Goal: Task Accomplishment & Management: Complete application form

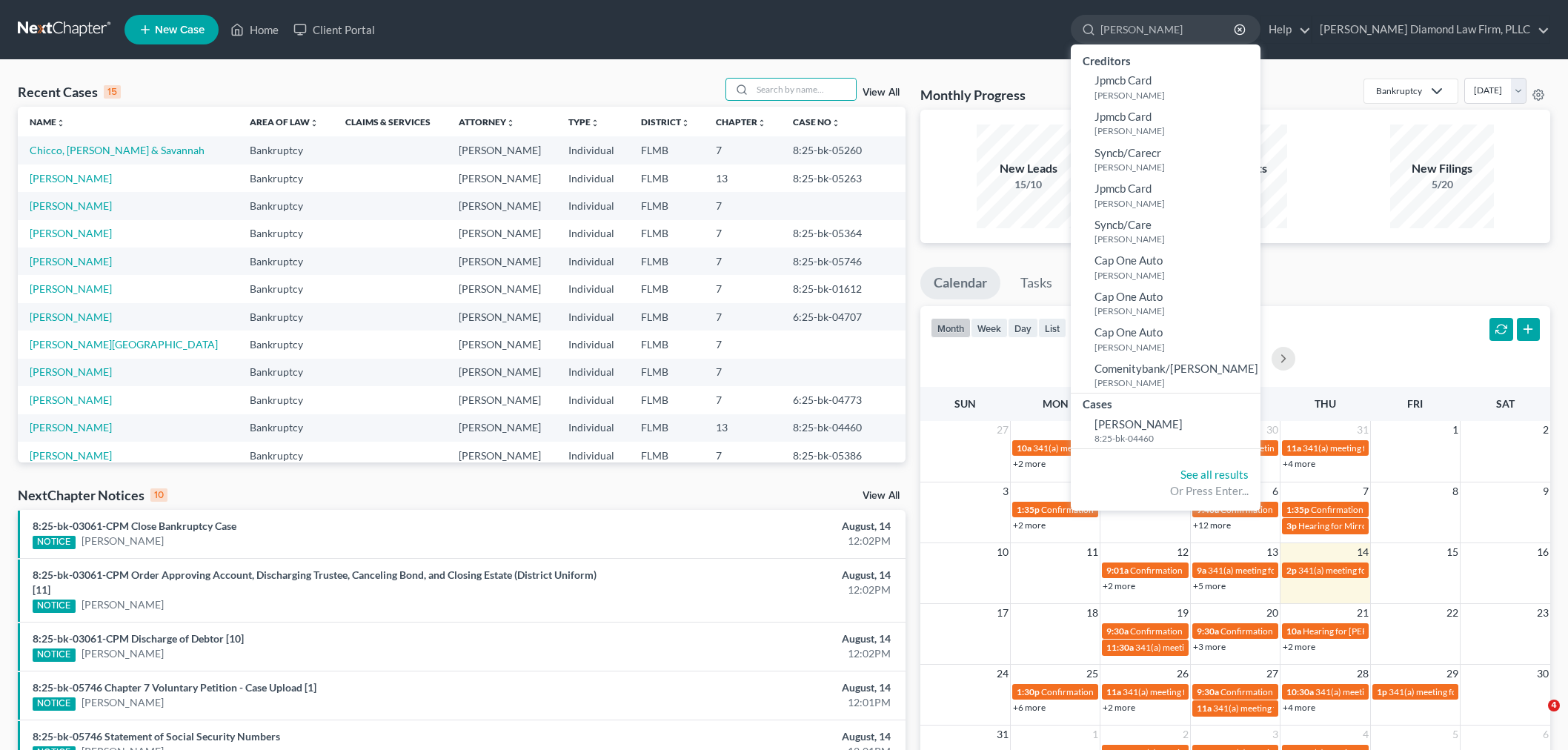
click at [787, 89] on input "search" at bounding box center [804, 89] width 103 height 22
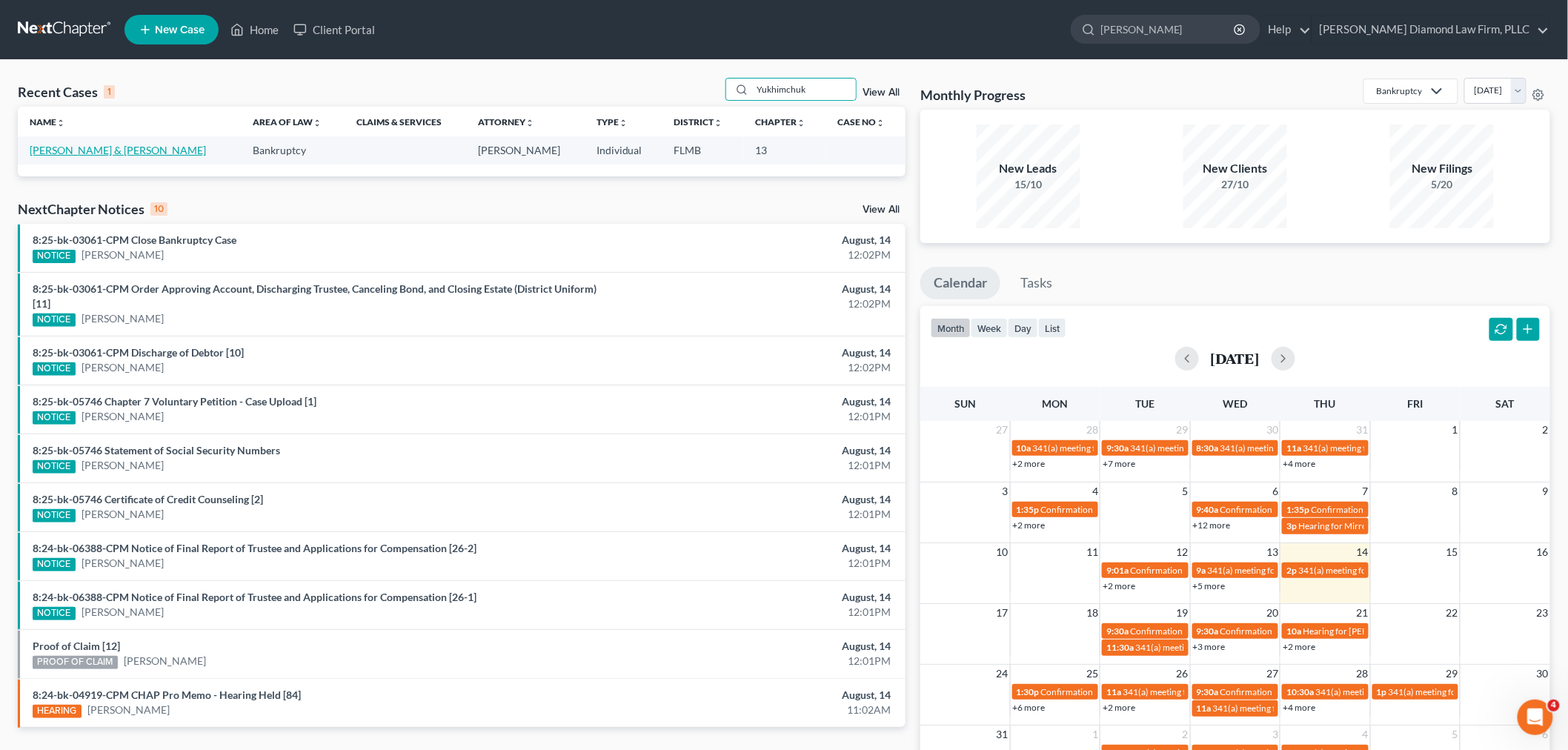
type input "Yukhimchuk"
click at [51, 153] on link "[PERSON_NAME] & [PERSON_NAME]" at bounding box center [118, 150] width 177 height 13
select select "19"
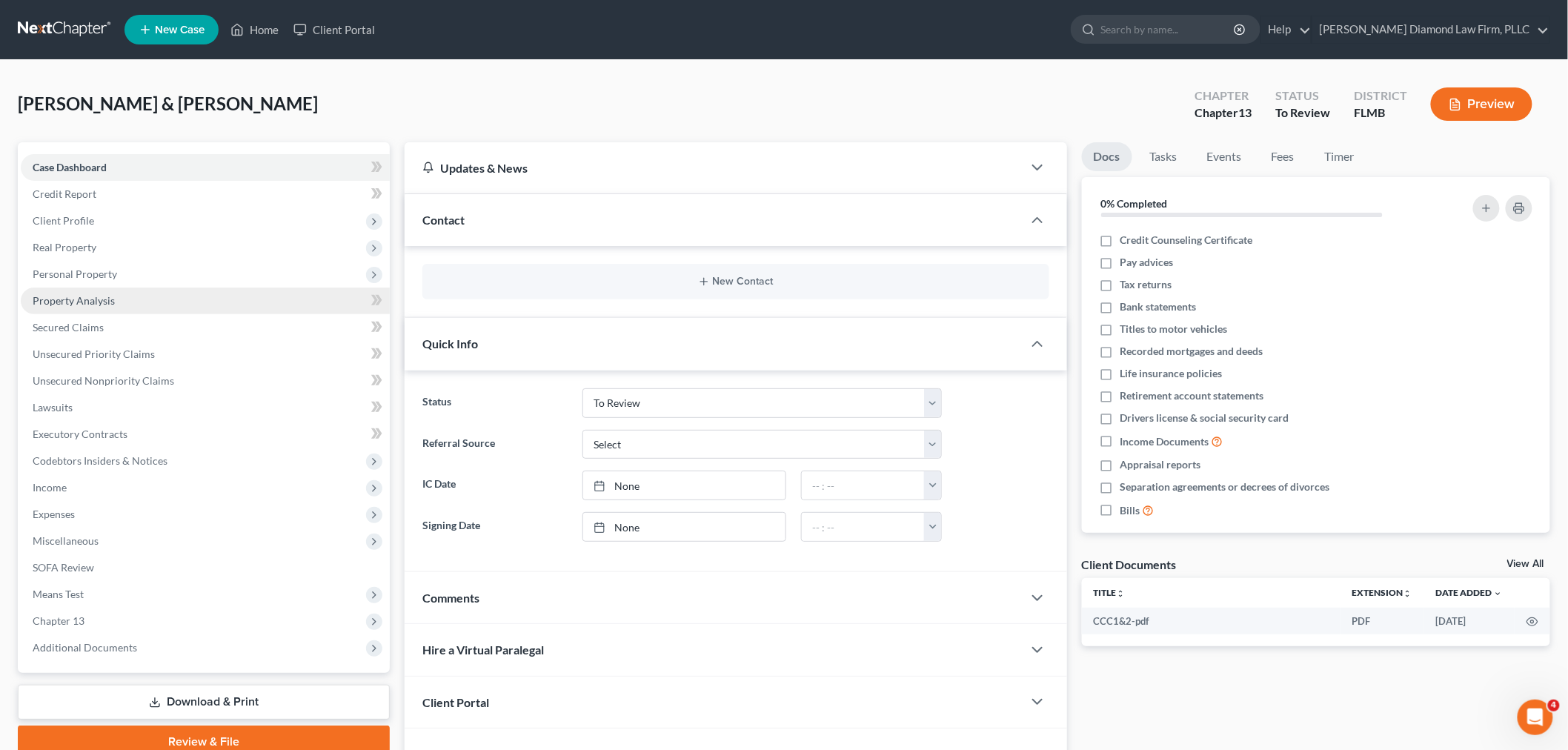
click at [67, 301] on span "Property Analysis" at bounding box center [74, 300] width 82 height 13
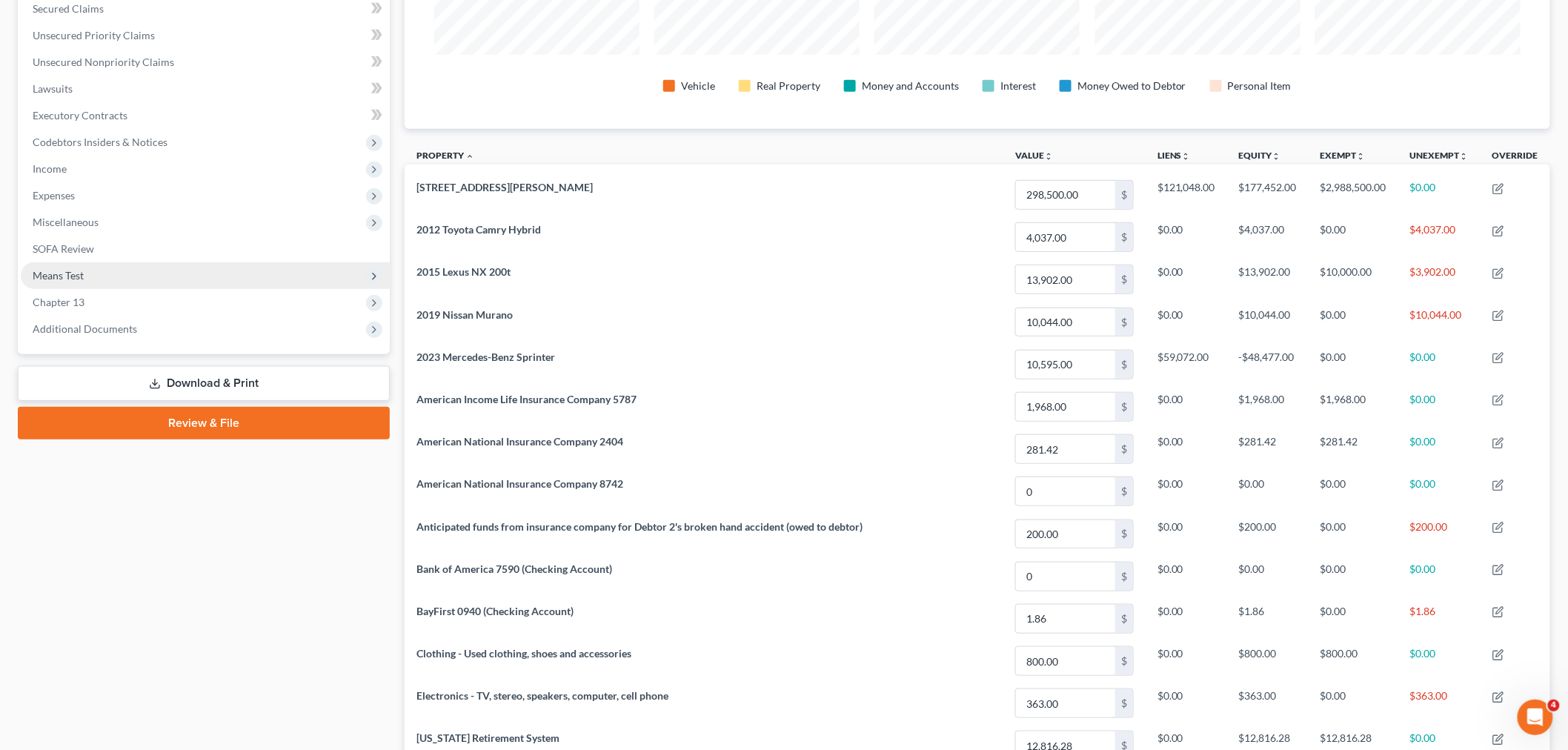
scroll to position [153, 0]
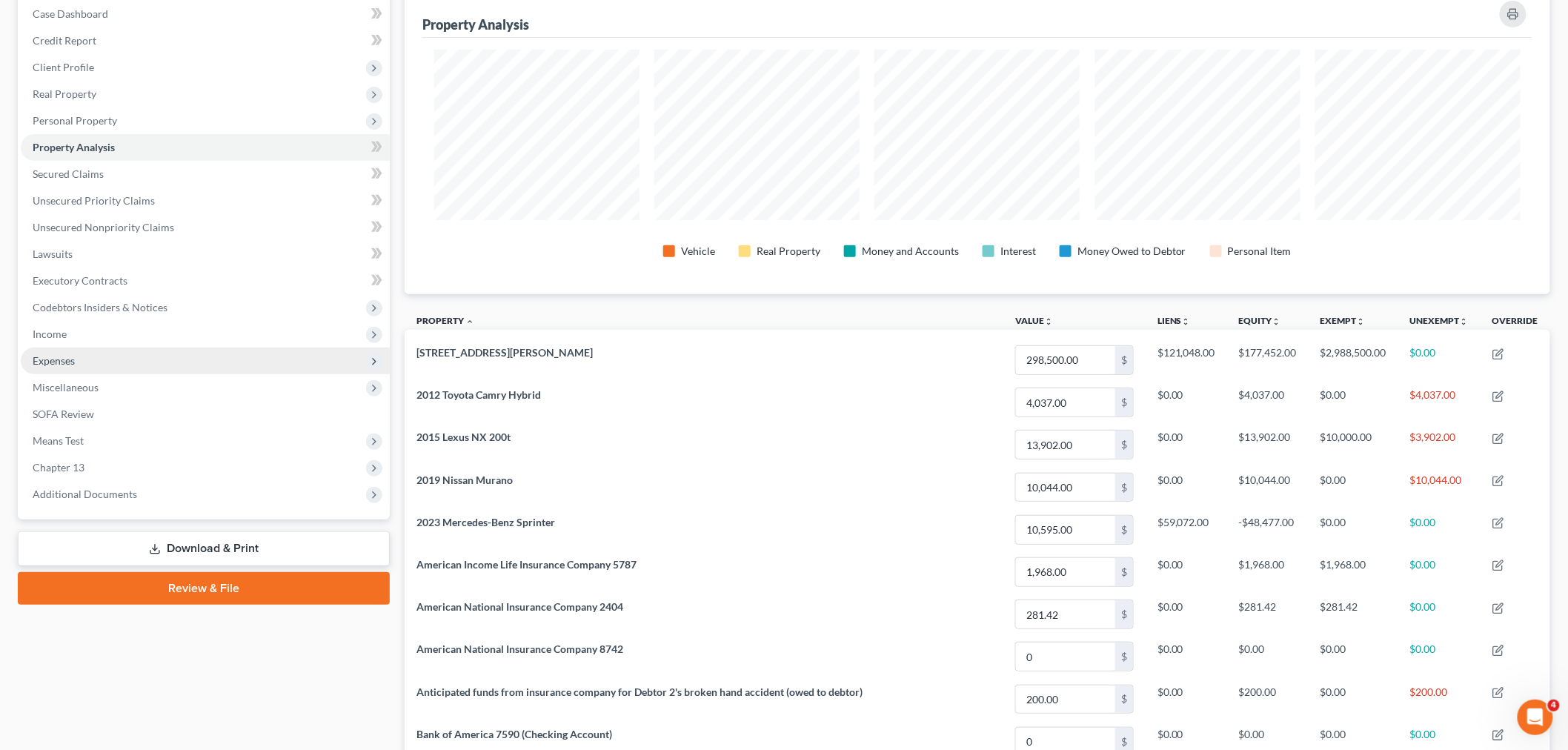
click at [56, 361] on span "Expenses" at bounding box center [54, 361] width 43 height 13
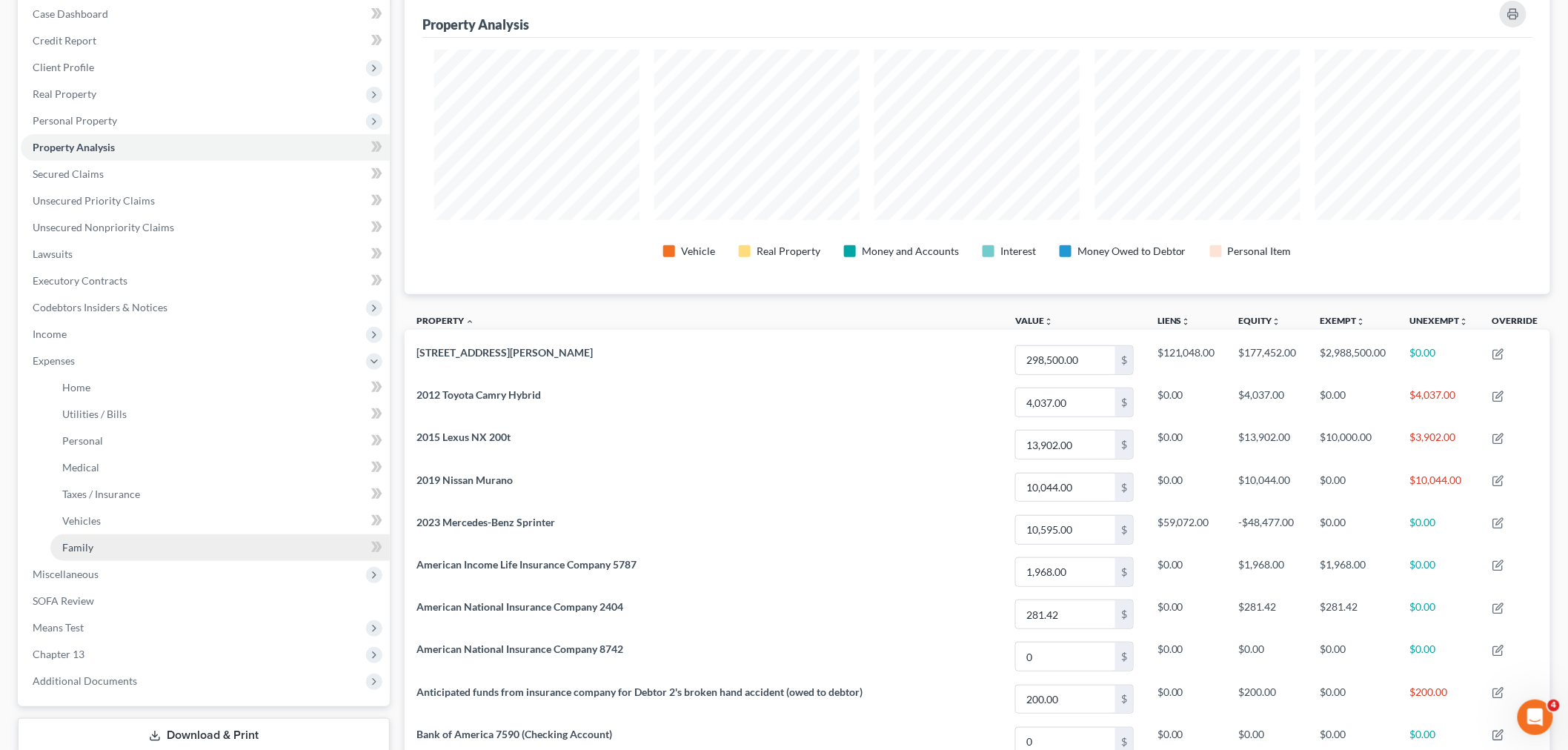
click at [100, 541] on link "Family" at bounding box center [221, 547] width 340 height 27
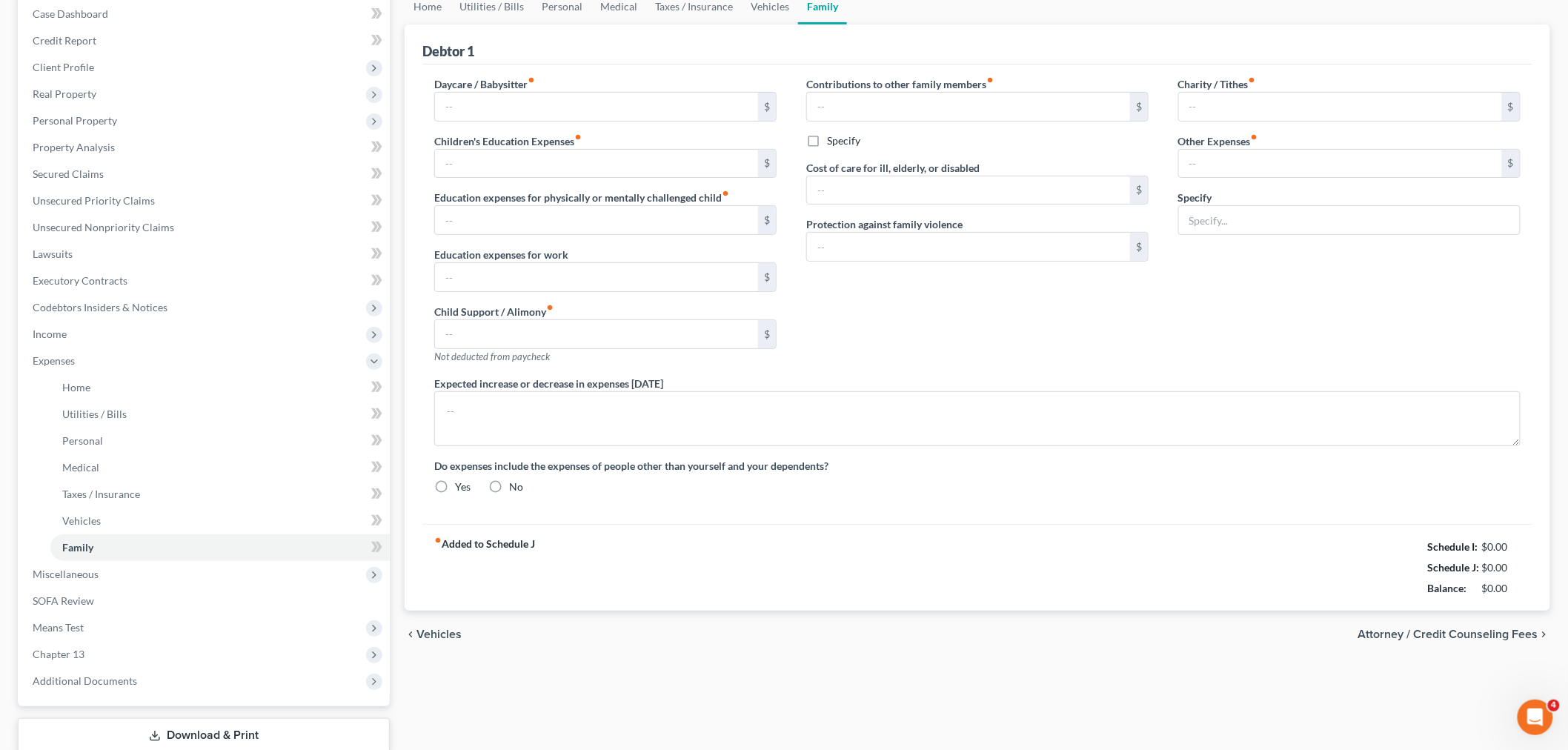
type input "0.00"
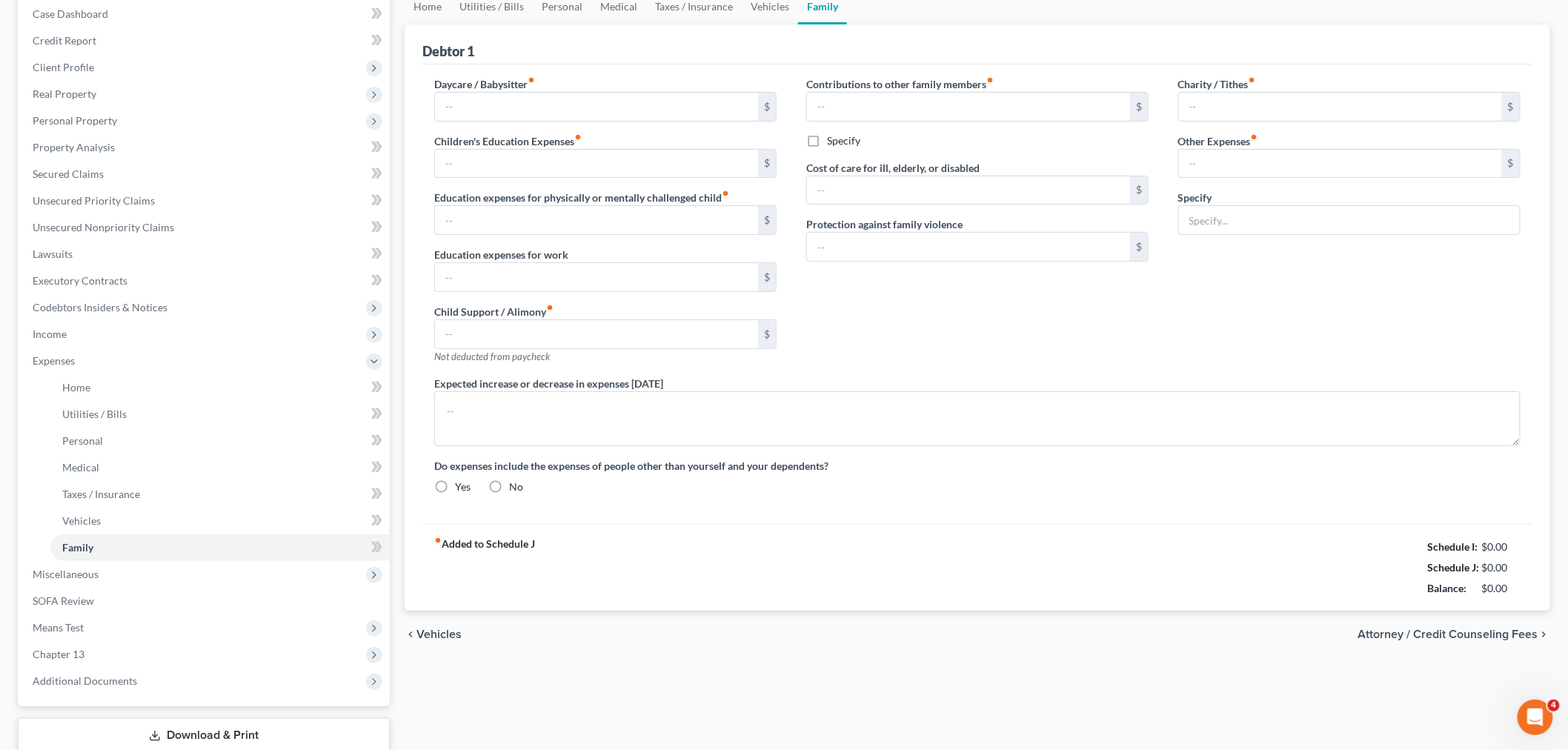
type input "0.00"
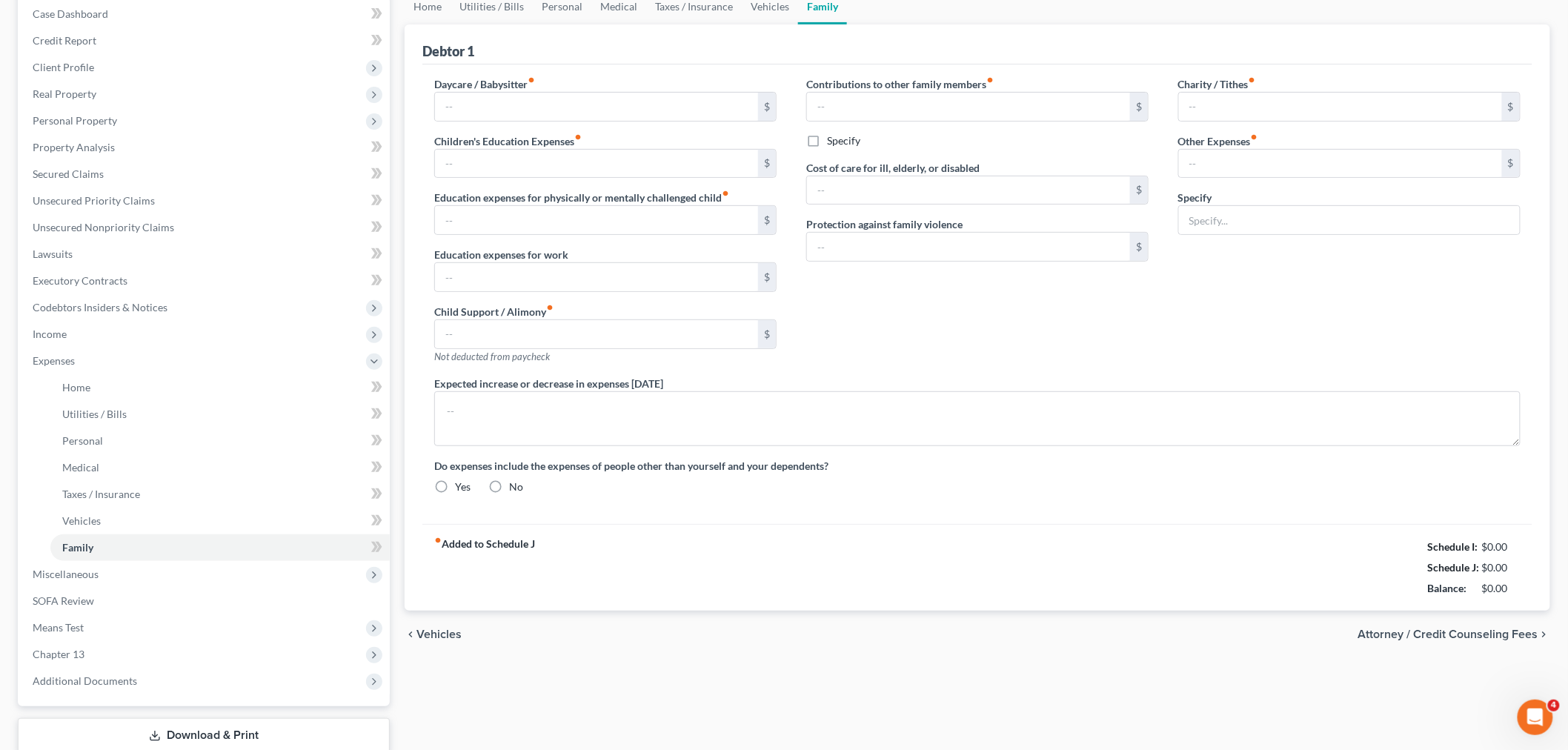
type textarea "Anticipated increase in medical expenses and supplements from debtor 1's stroke…"
radio input "true"
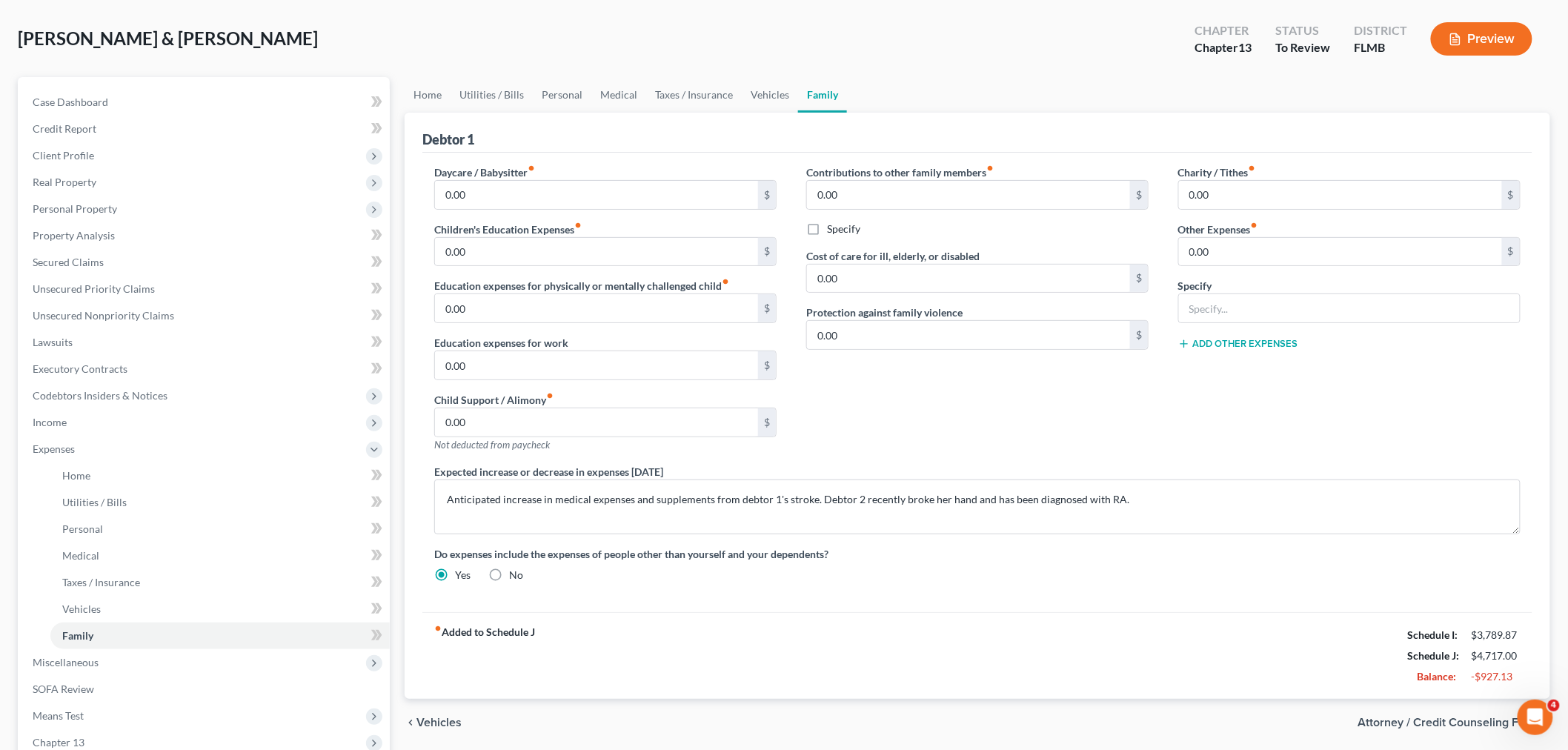
scroll to position [165, 0]
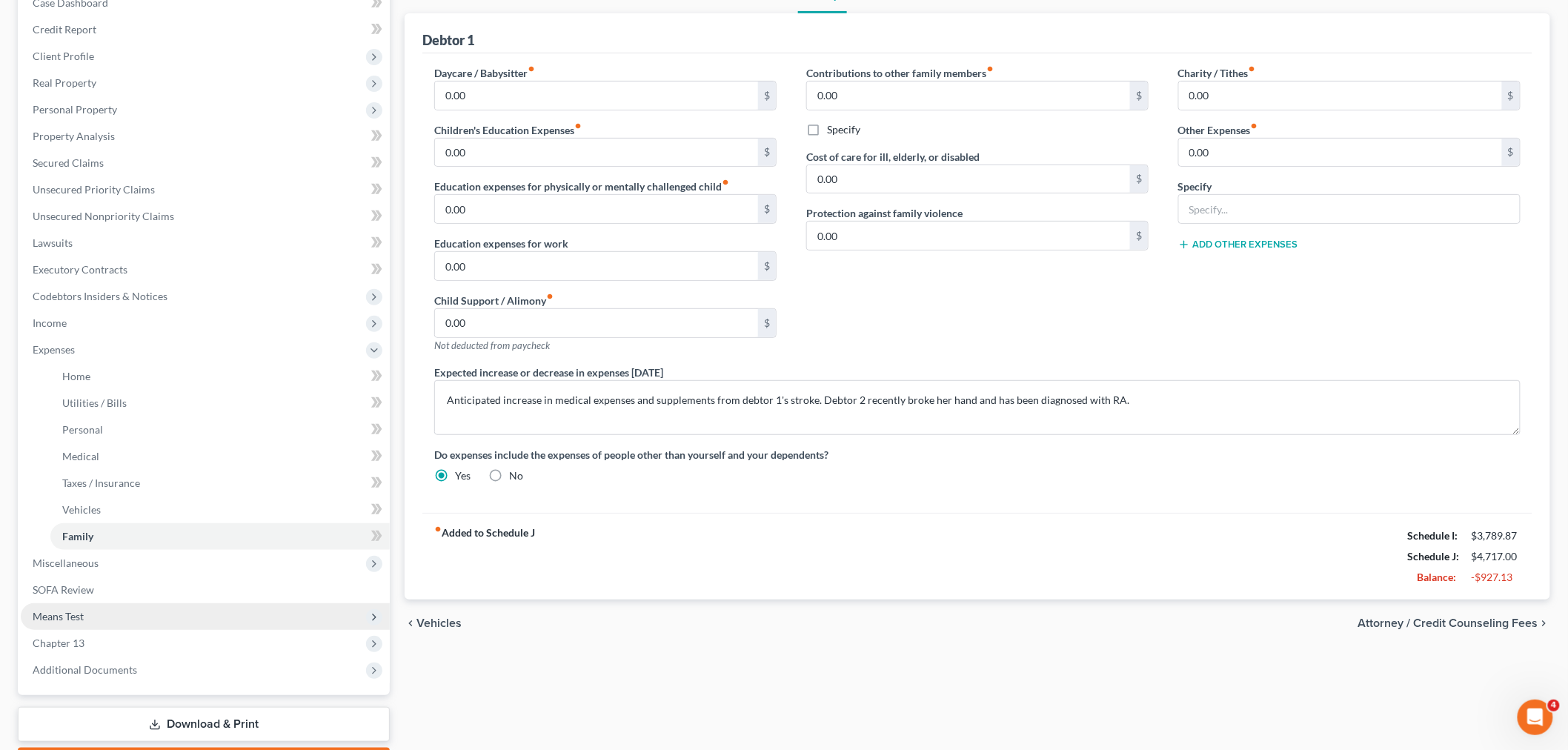
click at [85, 614] on span "Means Test" at bounding box center [205, 616] width 369 height 27
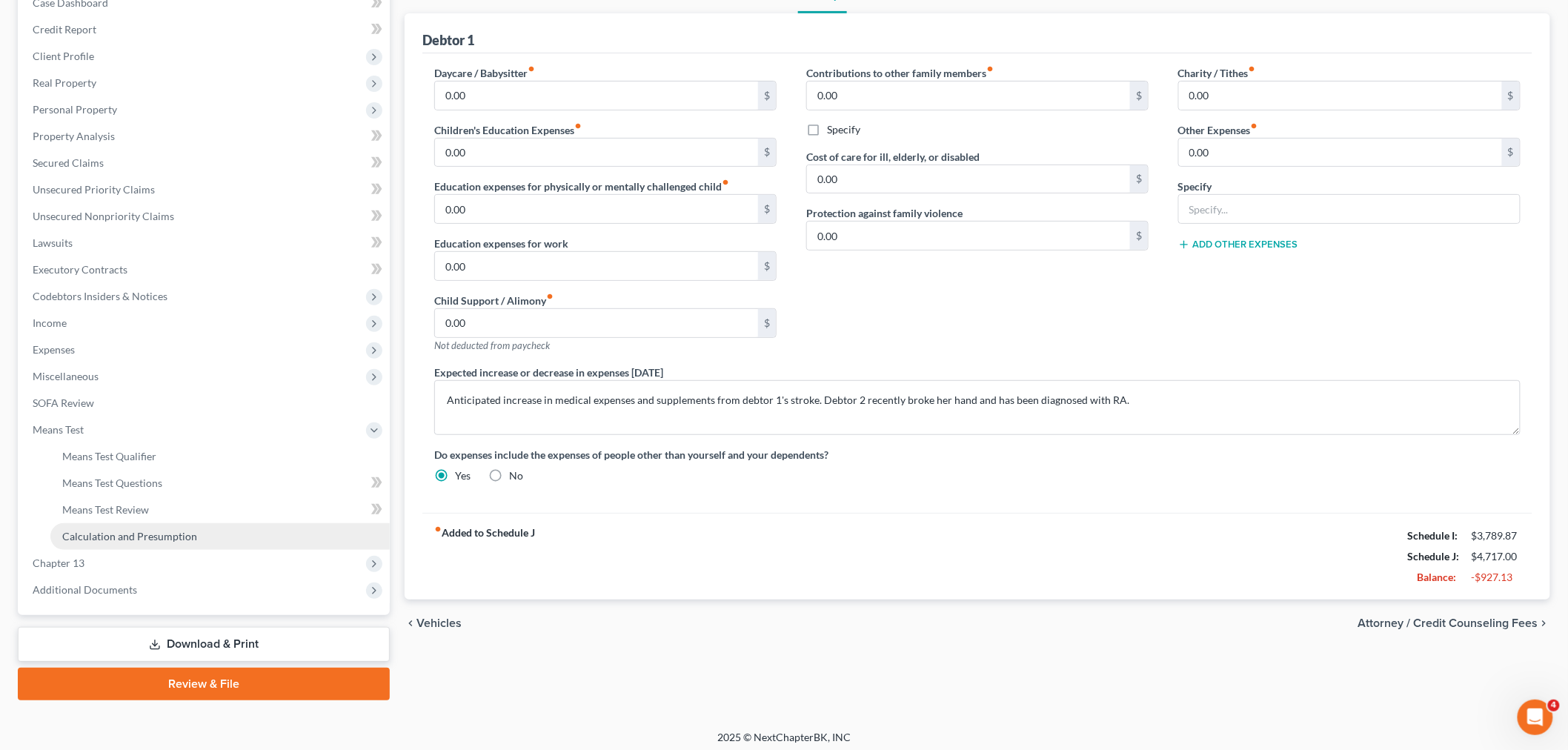
click at [114, 539] on span "Calculation and Presumption" at bounding box center [130, 535] width 135 height 13
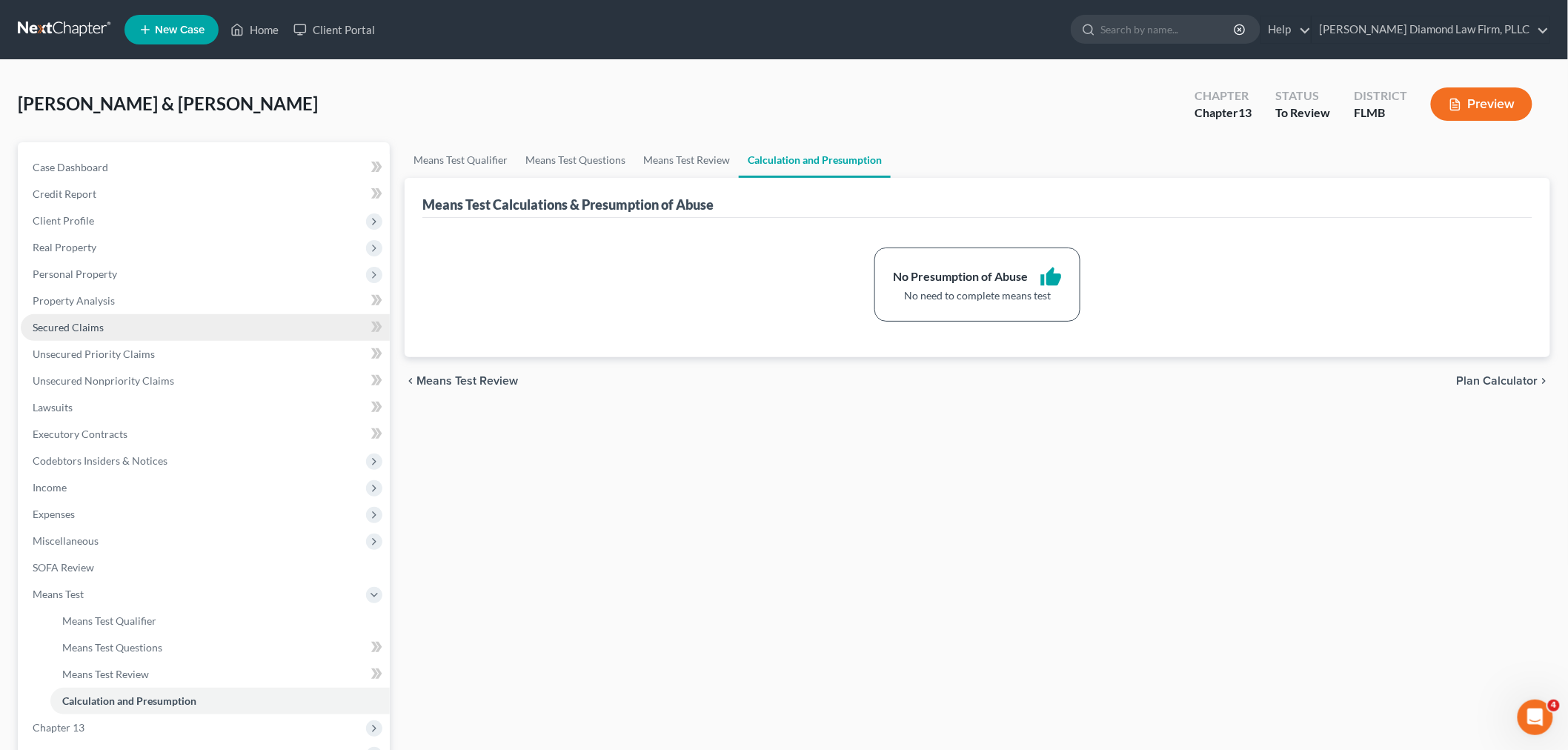
click at [89, 322] on span "Secured Claims" at bounding box center [69, 327] width 72 height 13
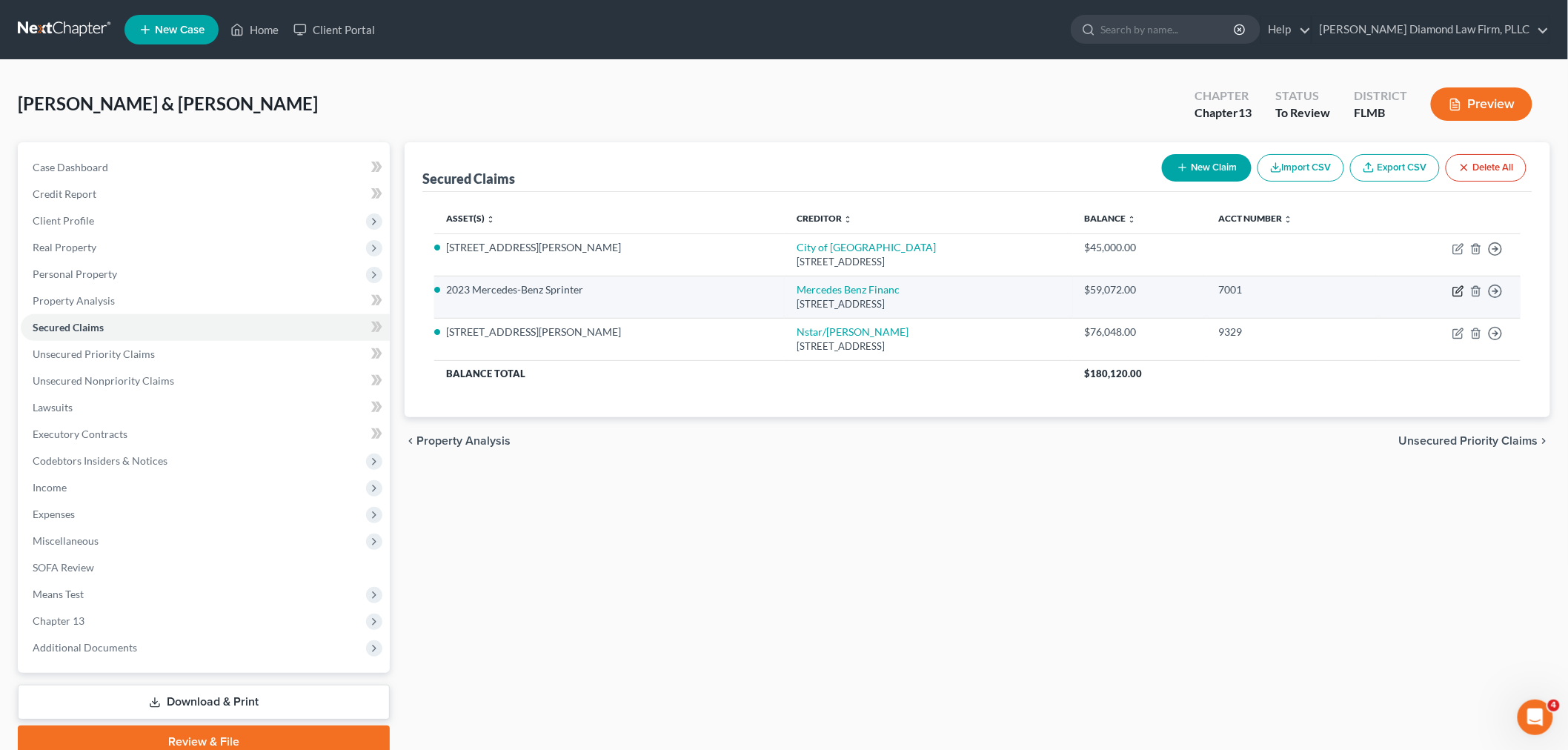
click at [1458, 293] on icon "button" at bounding box center [1460, 289] width 7 height 7
select select "45"
select select "0"
select select "5"
select select "0"
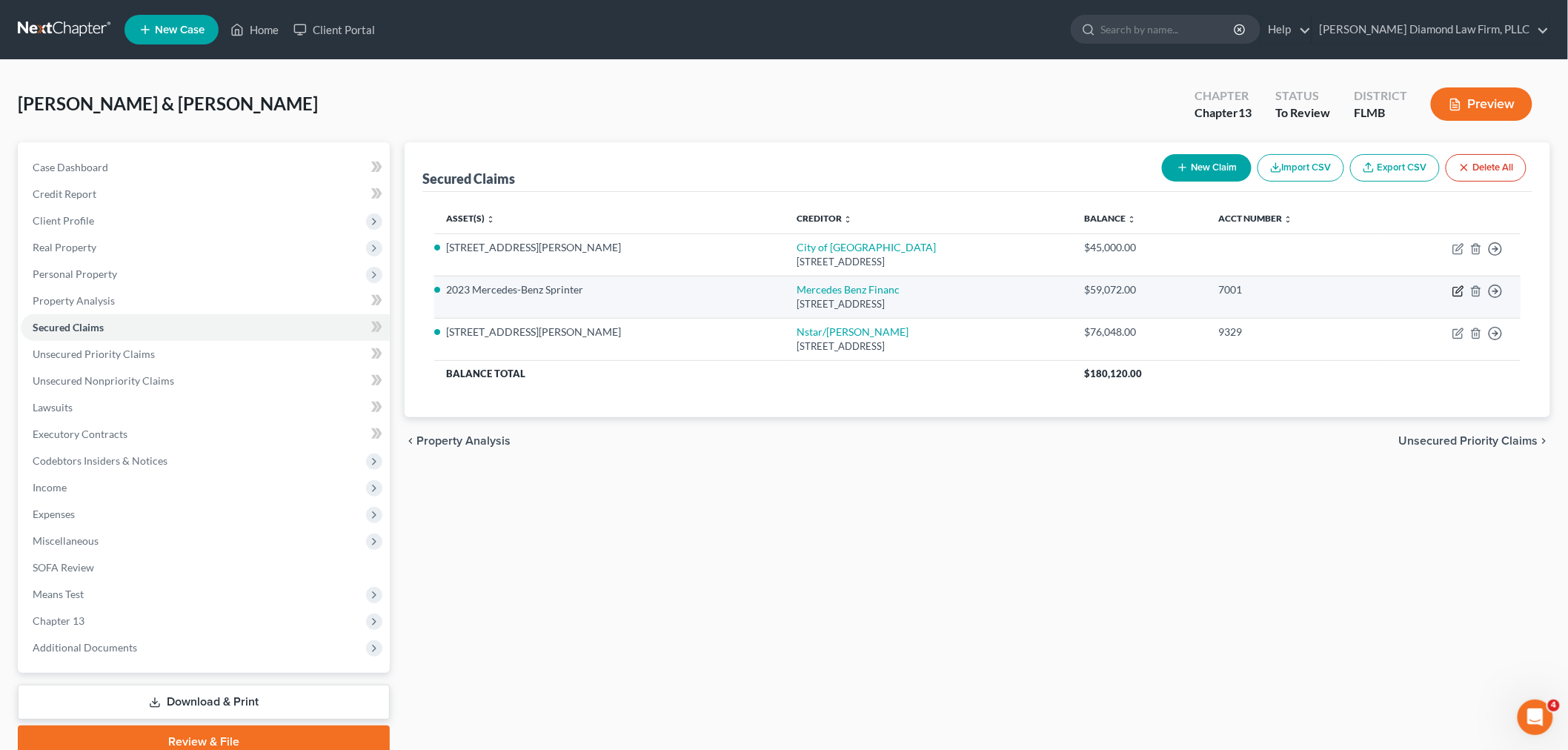
select select "0"
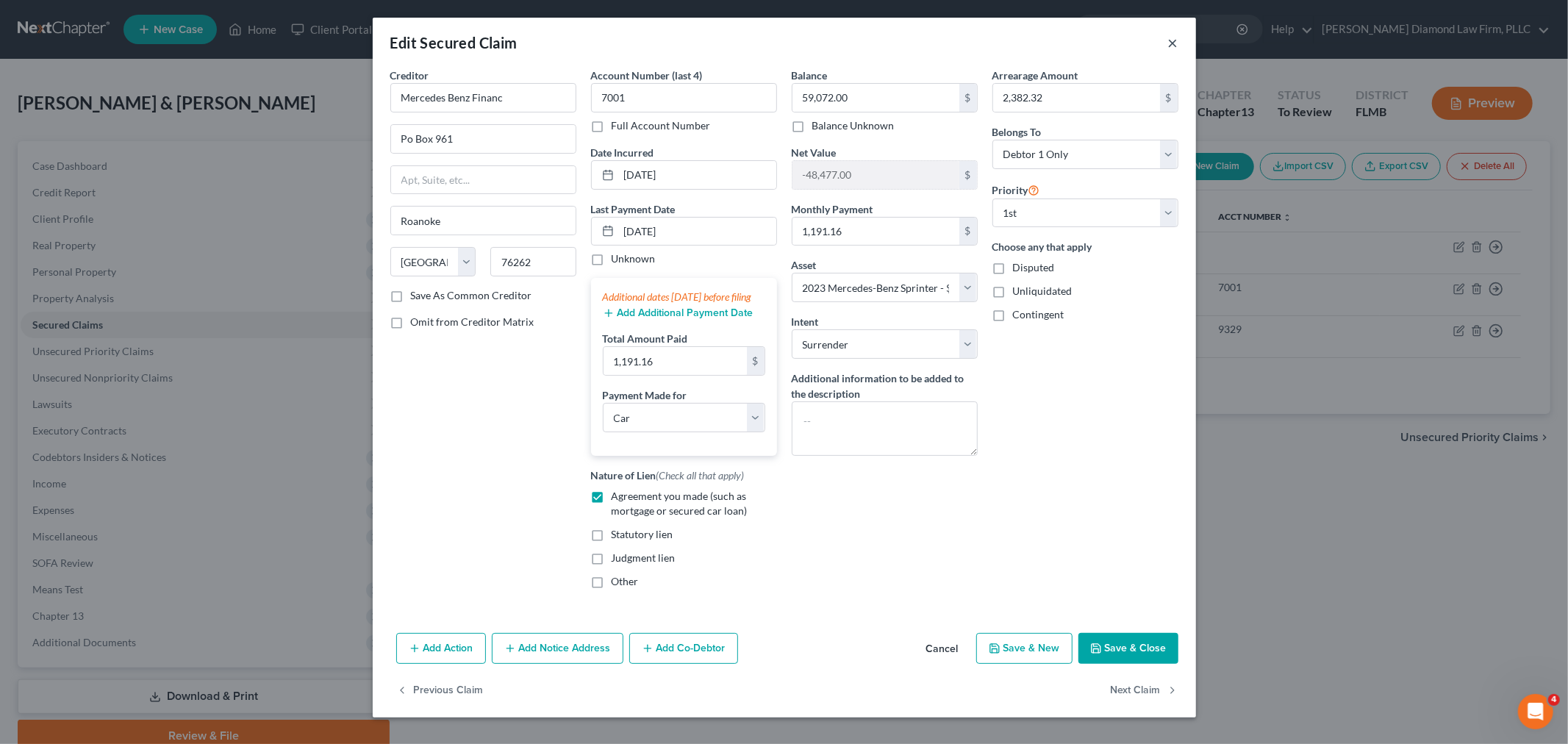
click at [1171, 42] on button "×" at bounding box center [1173, 42] width 10 height 18
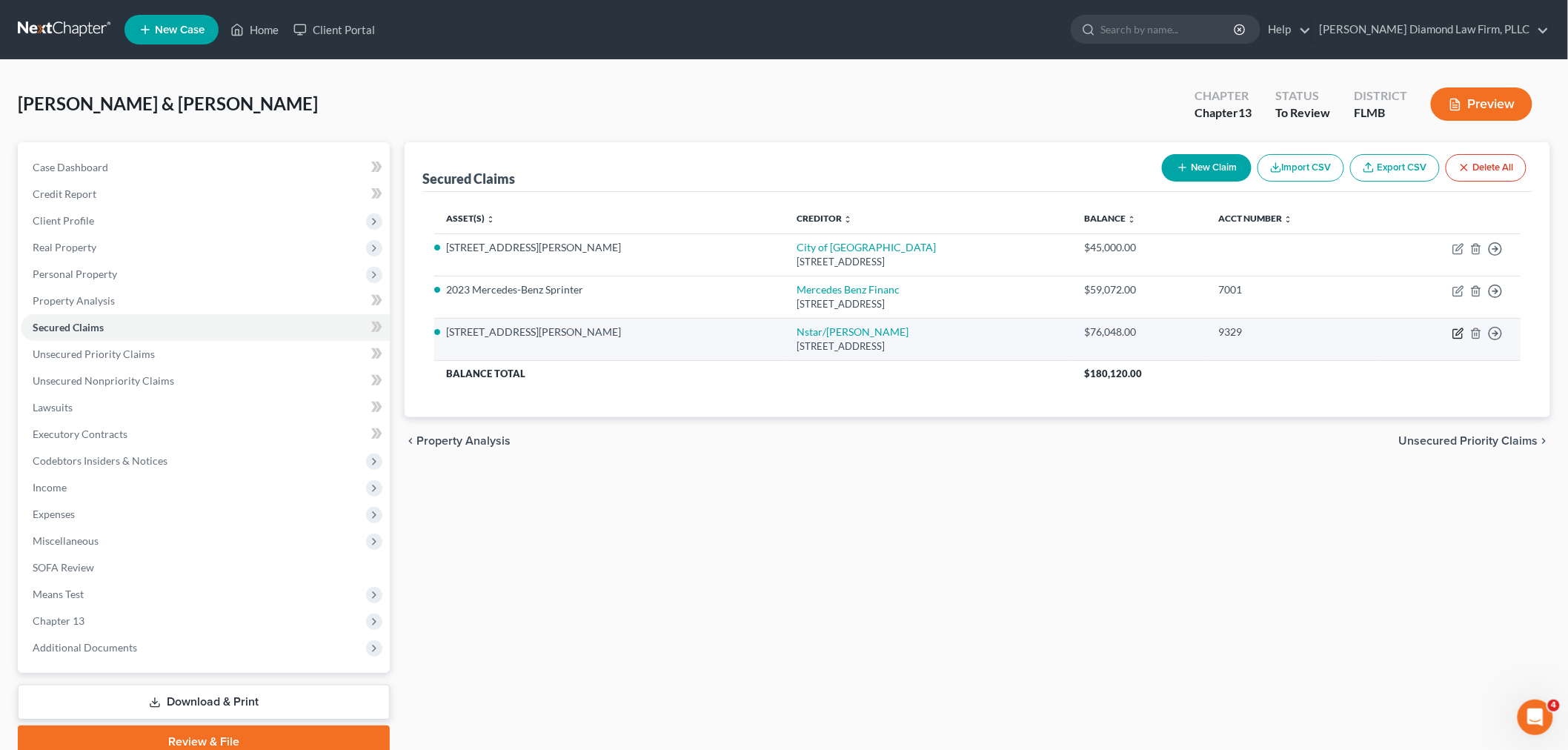
click at [1455, 332] on icon "button" at bounding box center [1459, 334] width 12 height 12
select select "45"
select select "3"
select select "2"
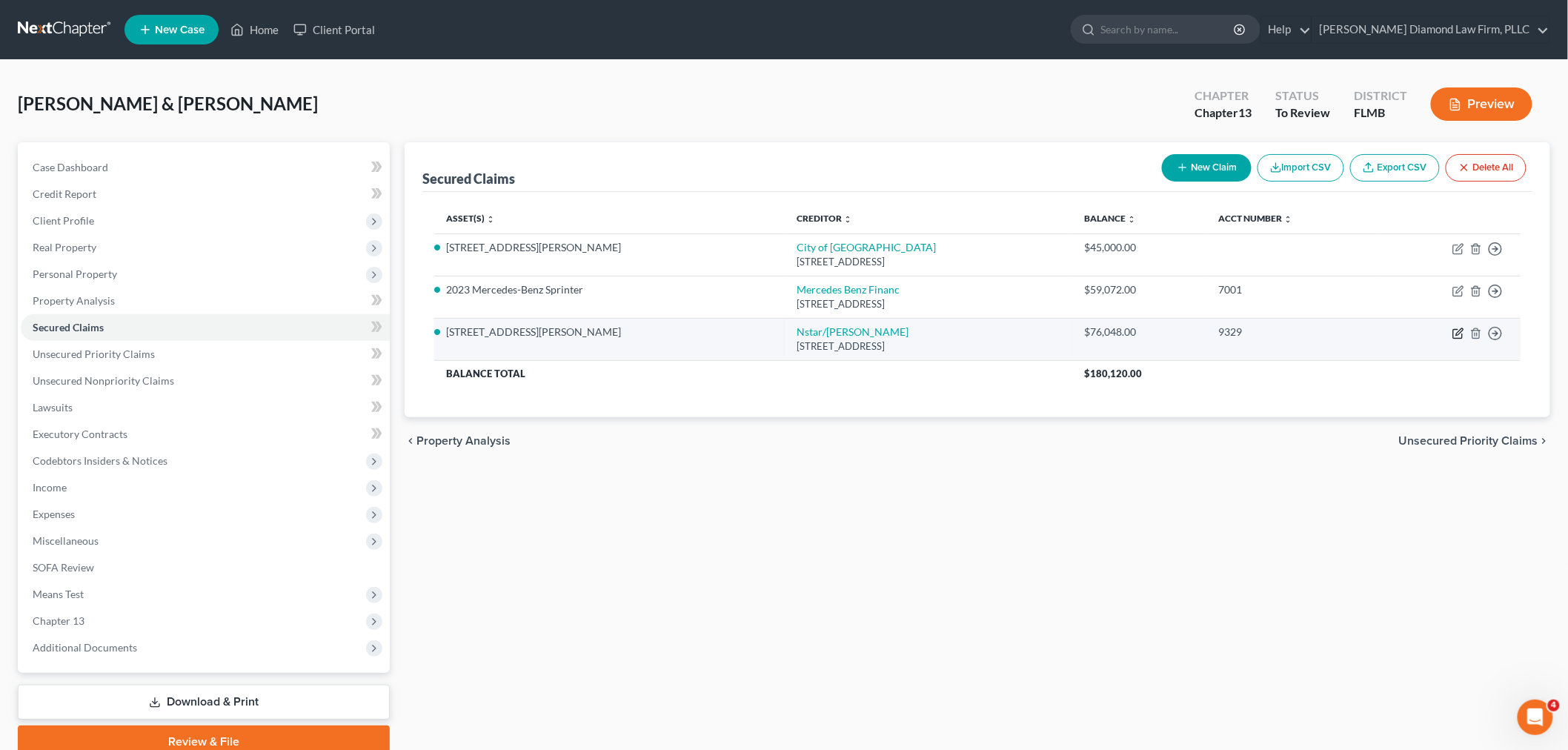
select select "2"
select select "0"
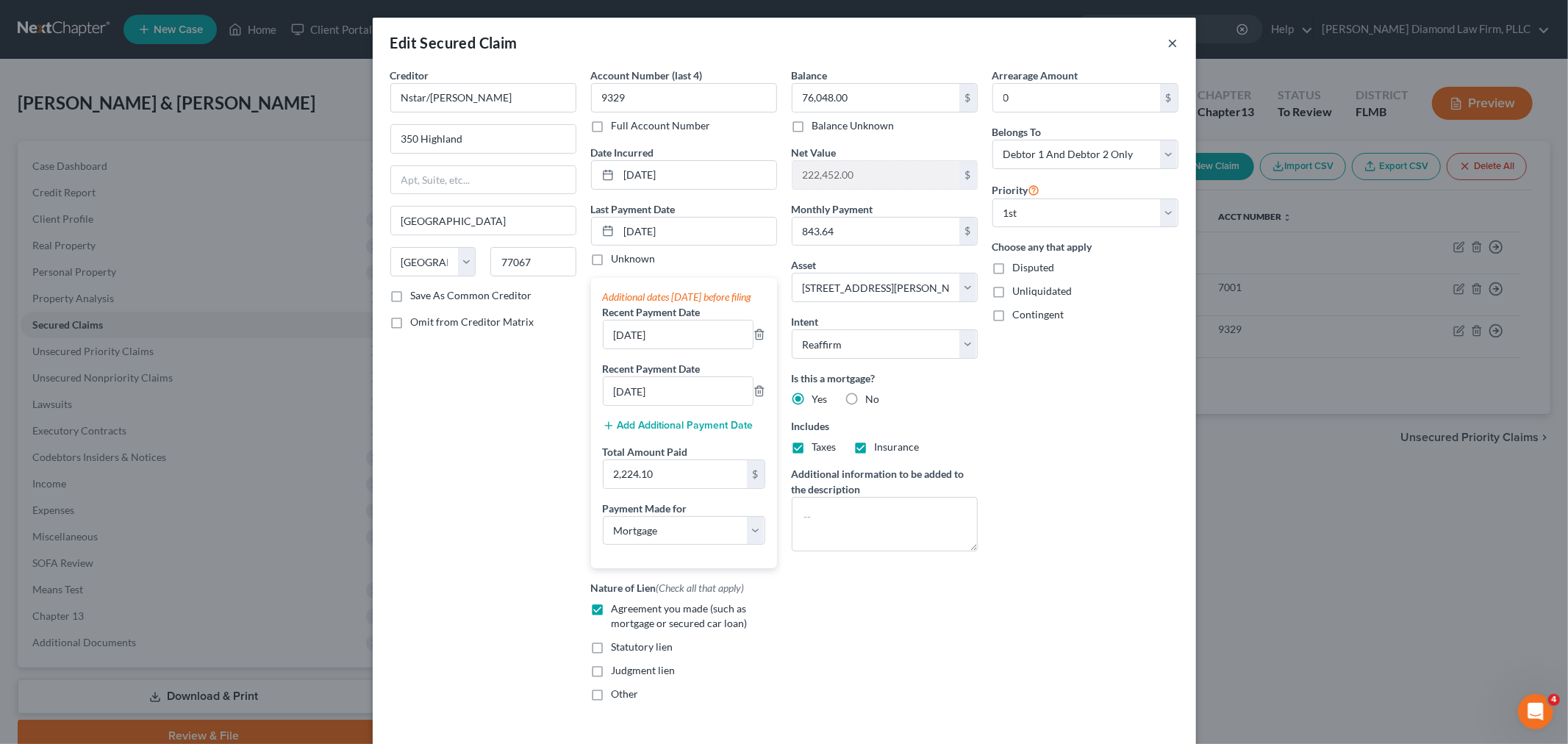
click at [1168, 38] on button "×" at bounding box center [1173, 42] width 10 height 18
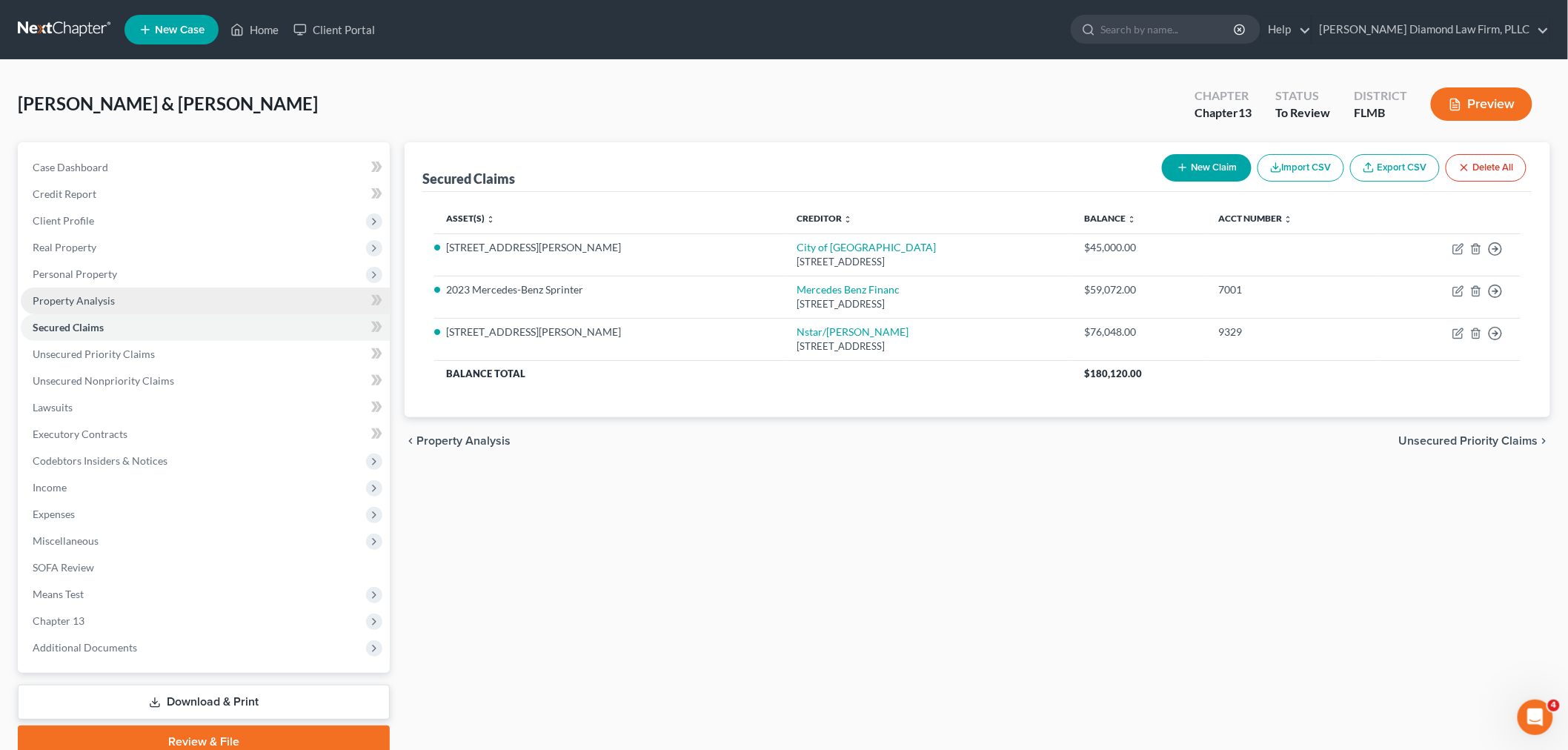
click at [120, 299] on link "Property Analysis" at bounding box center [205, 300] width 369 height 27
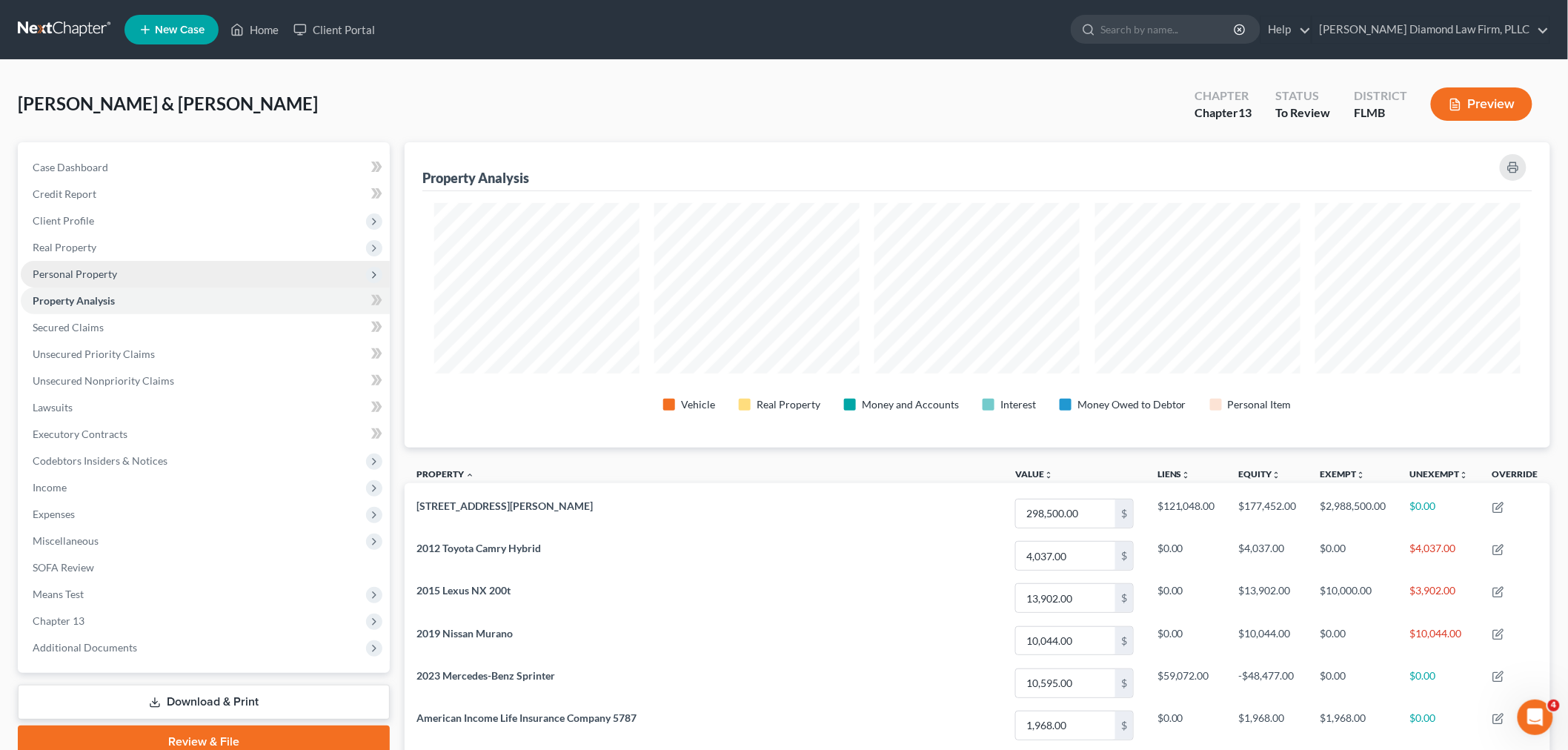
click at [78, 273] on span "Personal Property" at bounding box center [75, 273] width 84 height 13
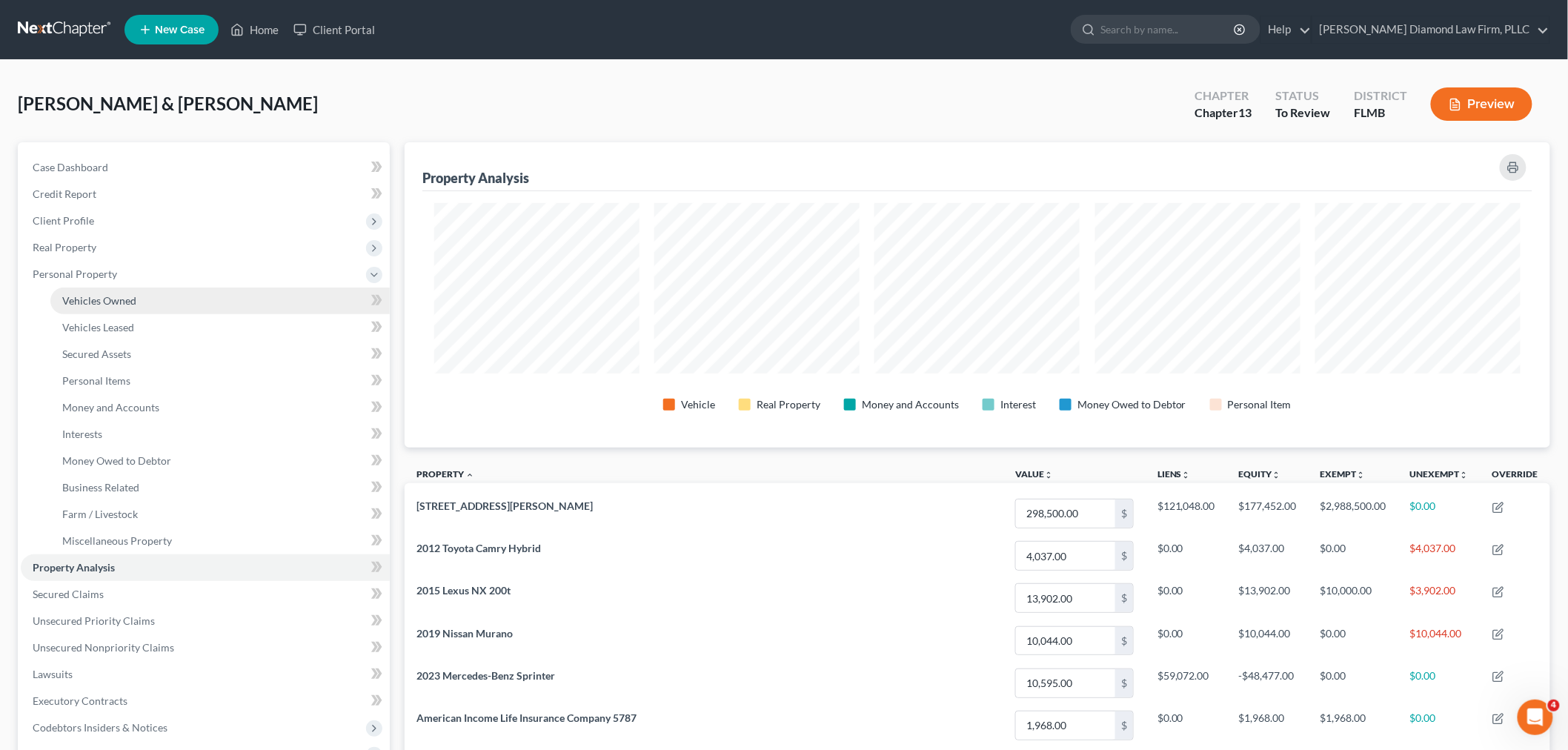
click at [108, 297] on span "Vehicles Owned" at bounding box center [99, 300] width 75 height 13
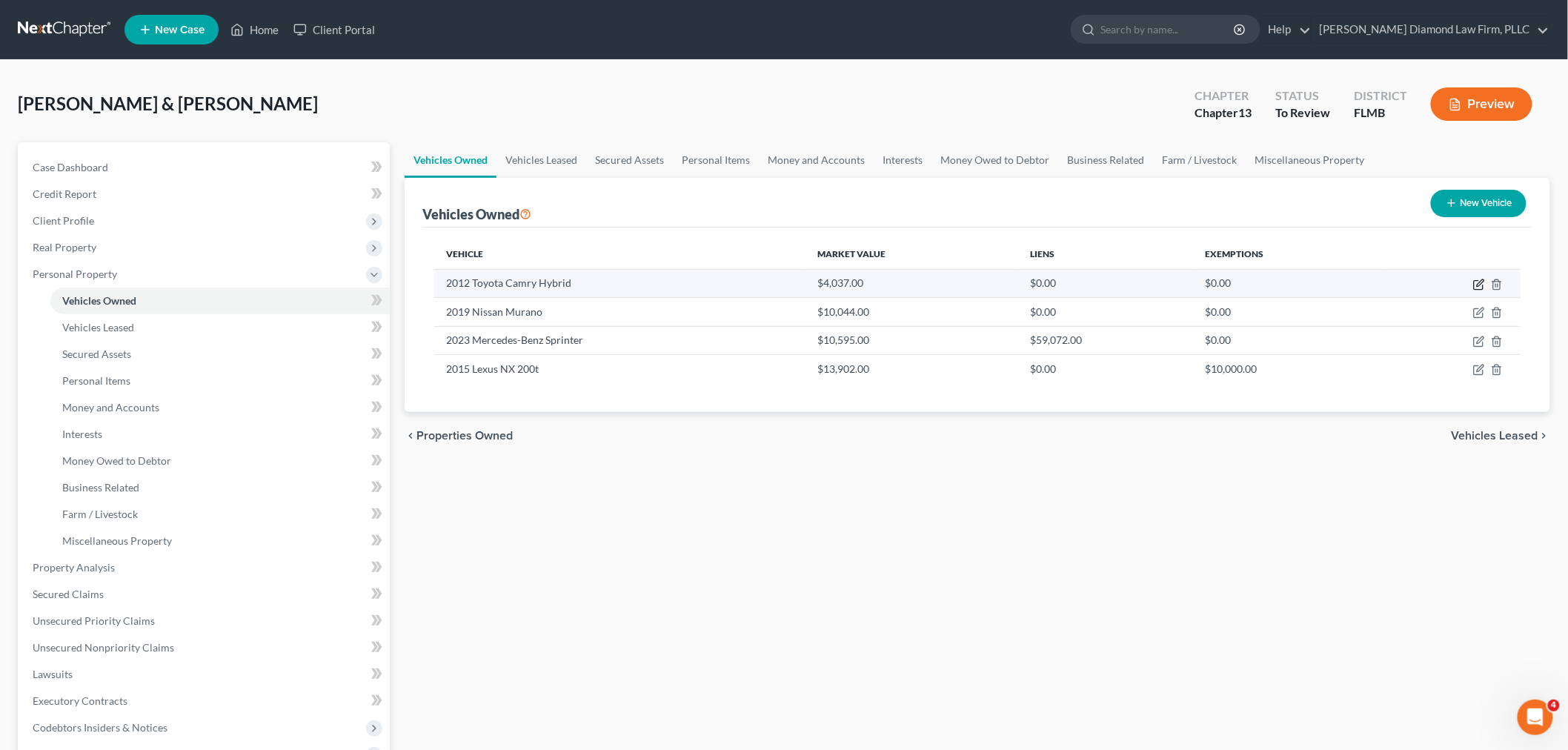
click at [1481, 286] on icon "button" at bounding box center [1480, 284] width 12 height 12
select select "0"
select select "14"
select select "3"
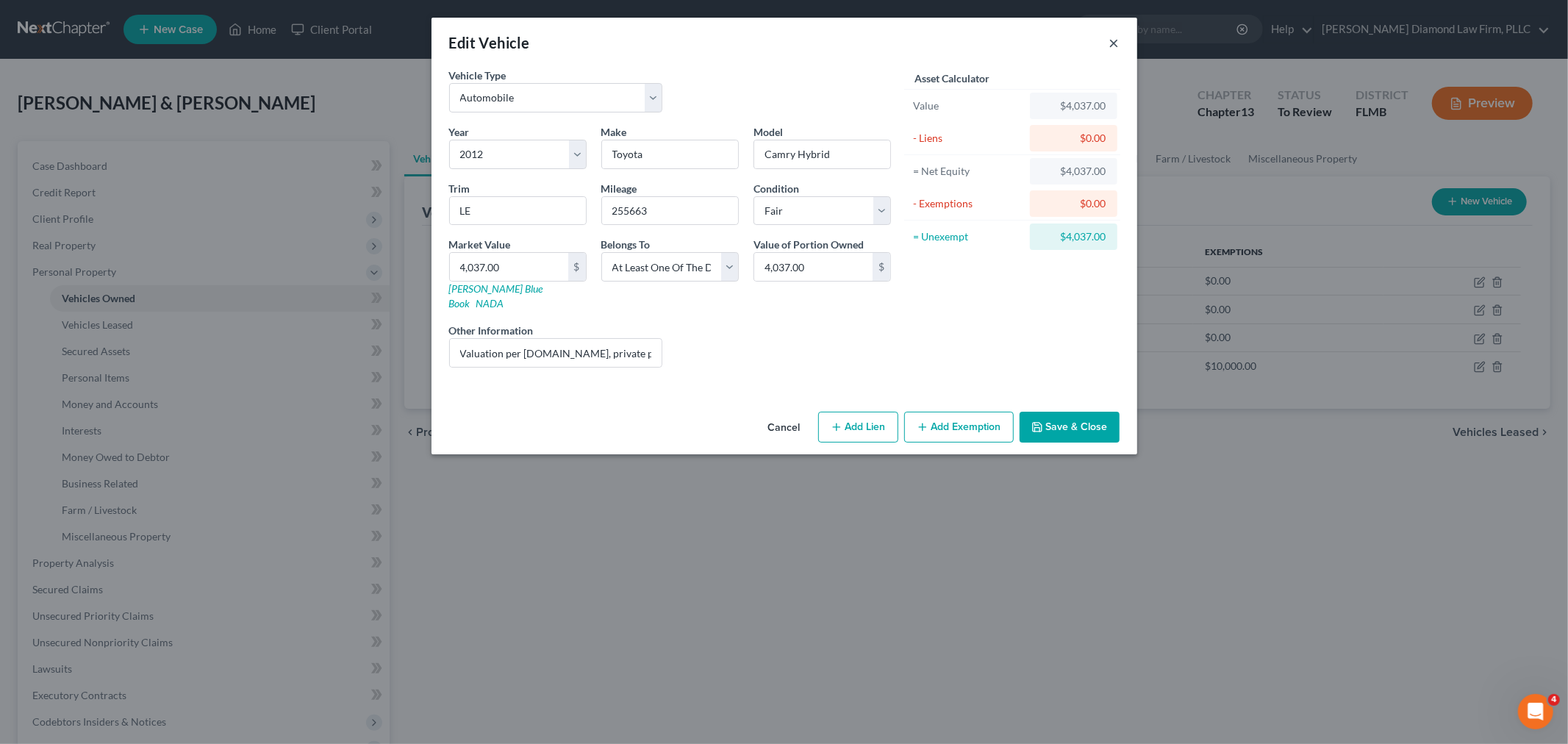
click at [1119, 42] on button "×" at bounding box center [1115, 42] width 10 height 18
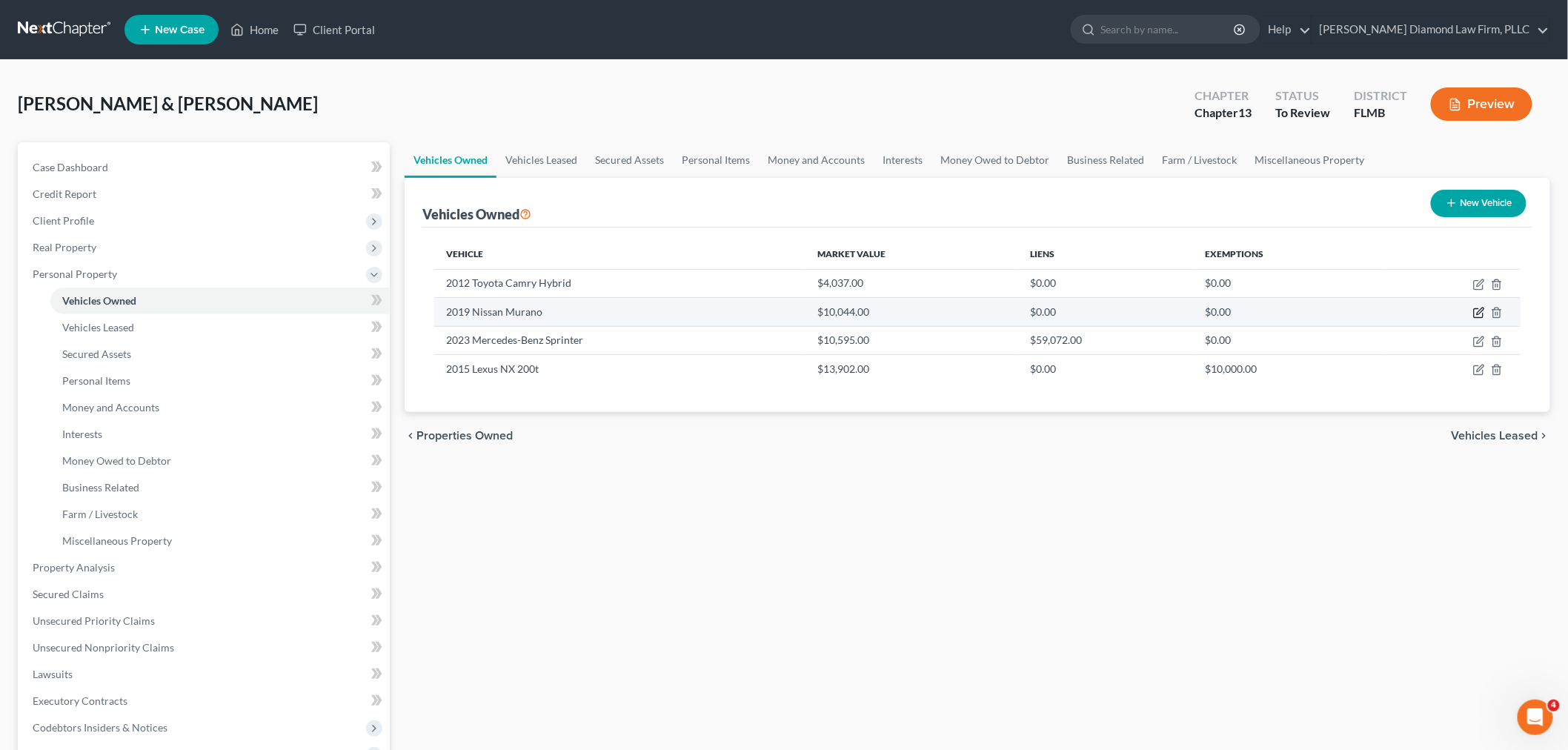
click at [1484, 310] on icon "button" at bounding box center [1481, 311] width 7 height 7
select select "0"
select select "7"
select select "2"
select select "3"
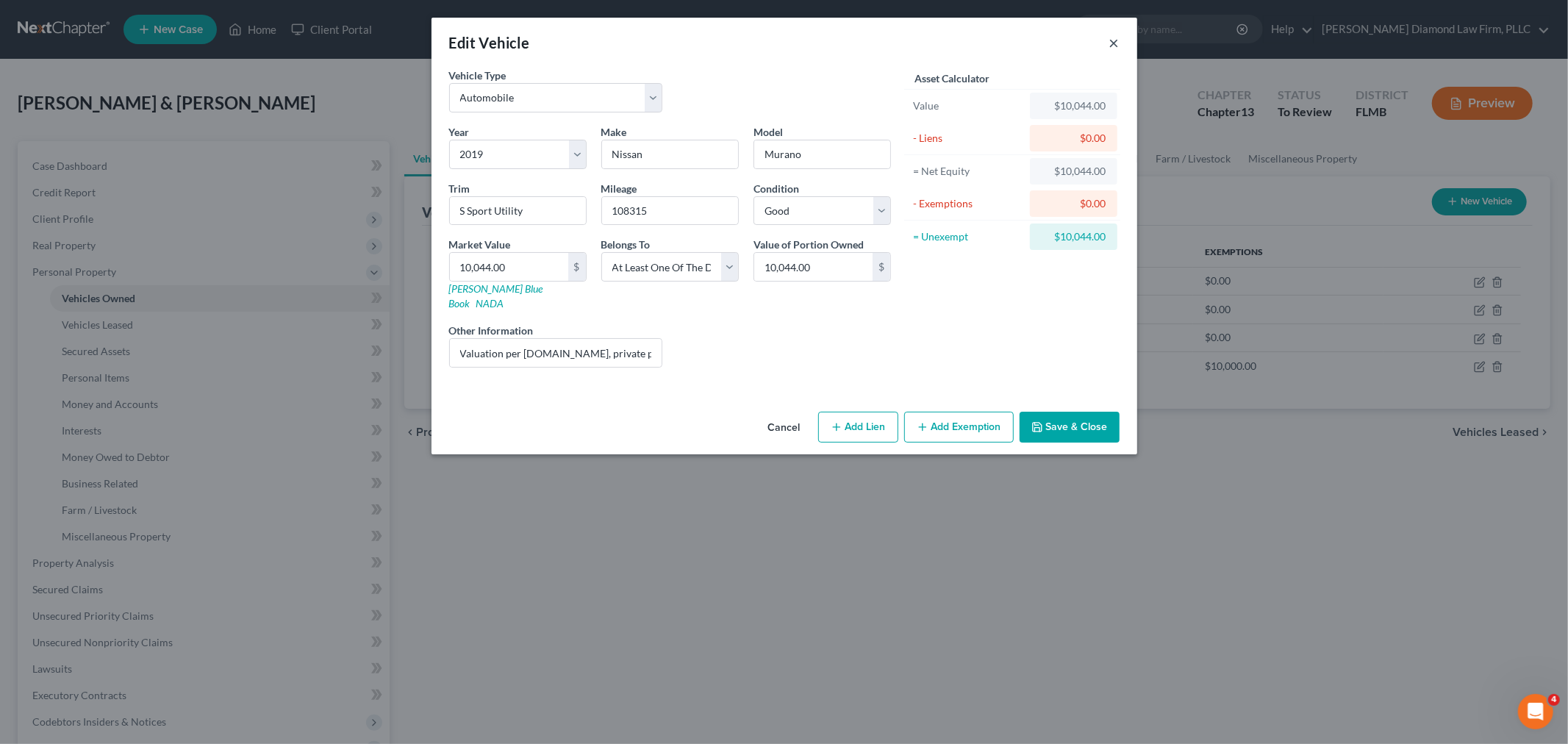
click at [1114, 40] on button "×" at bounding box center [1115, 42] width 10 height 18
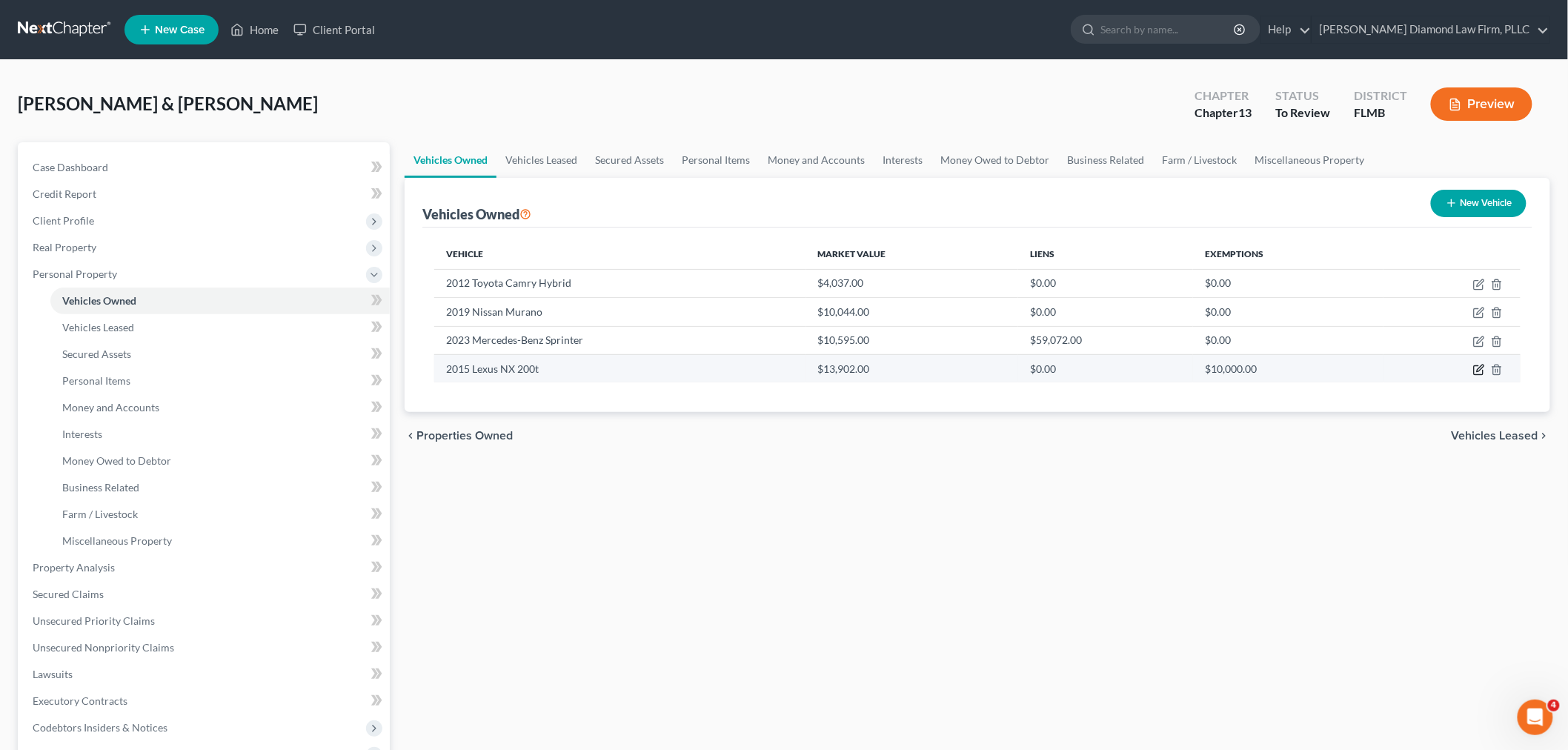
click at [1478, 369] on icon "button" at bounding box center [1480, 370] width 12 height 12
select select "0"
select select "11"
select select "3"
select select "2"
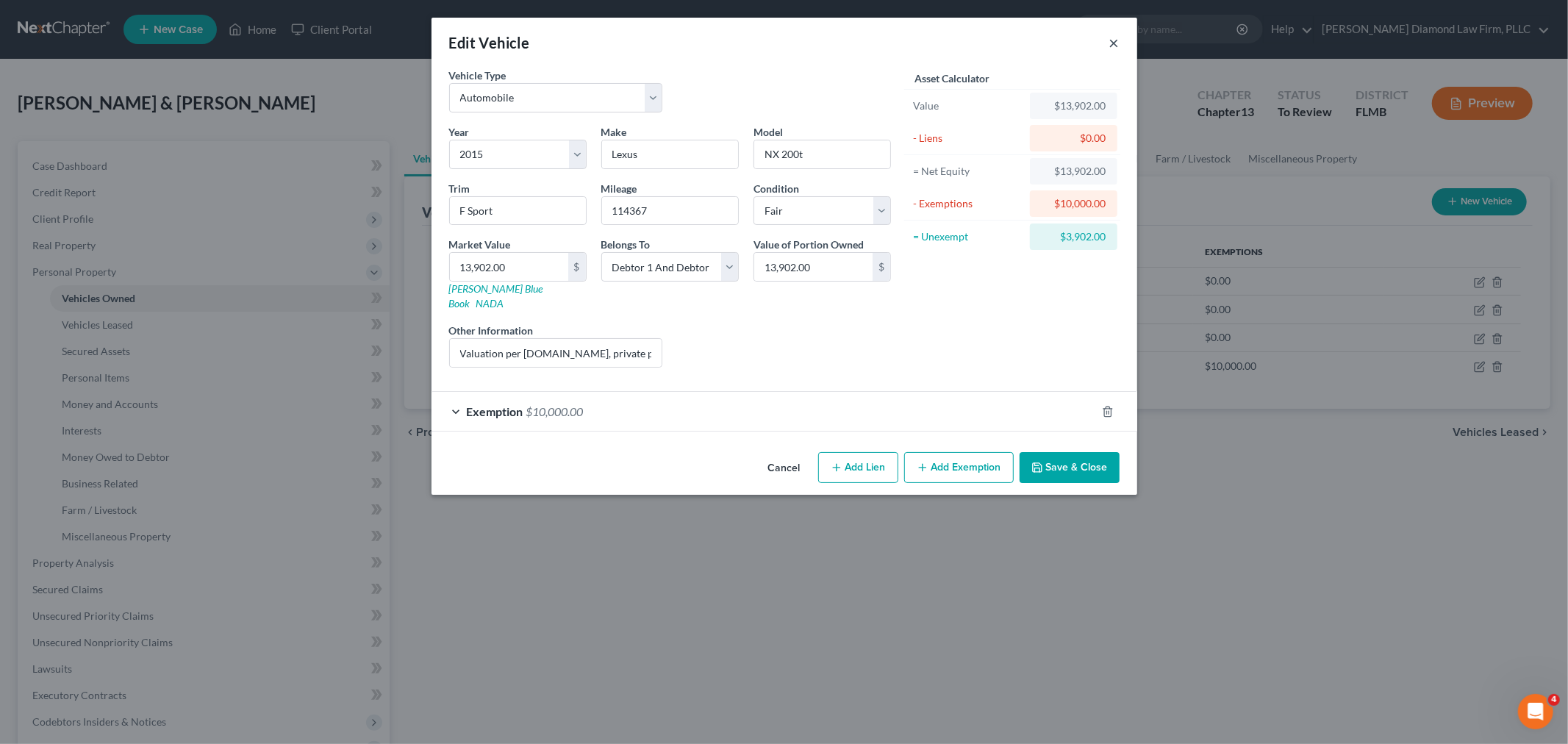
click at [1113, 47] on button "×" at bounding box center [1115, 42] width 10 height 18
